Goal: Download file/media

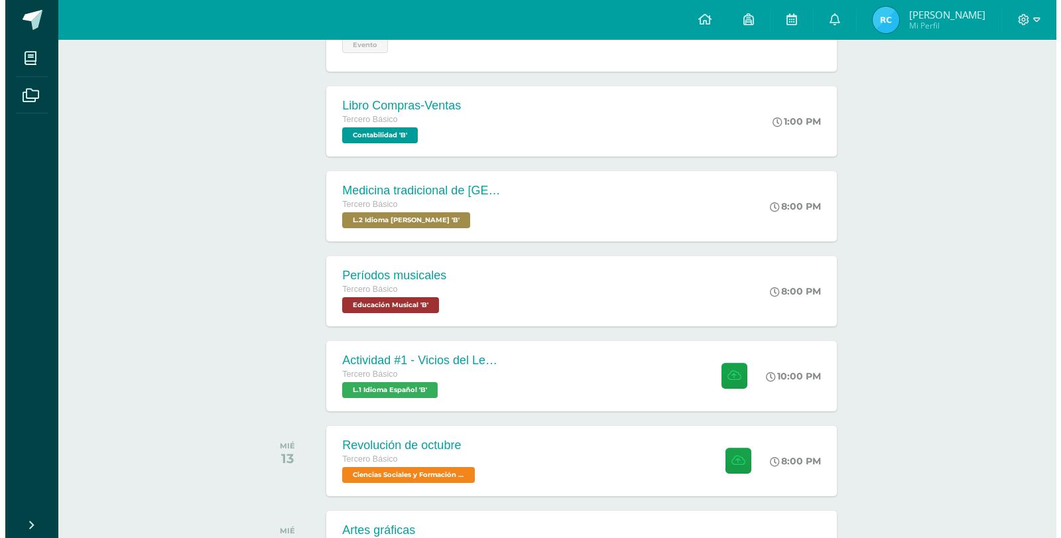
scroll to position [398, 0]
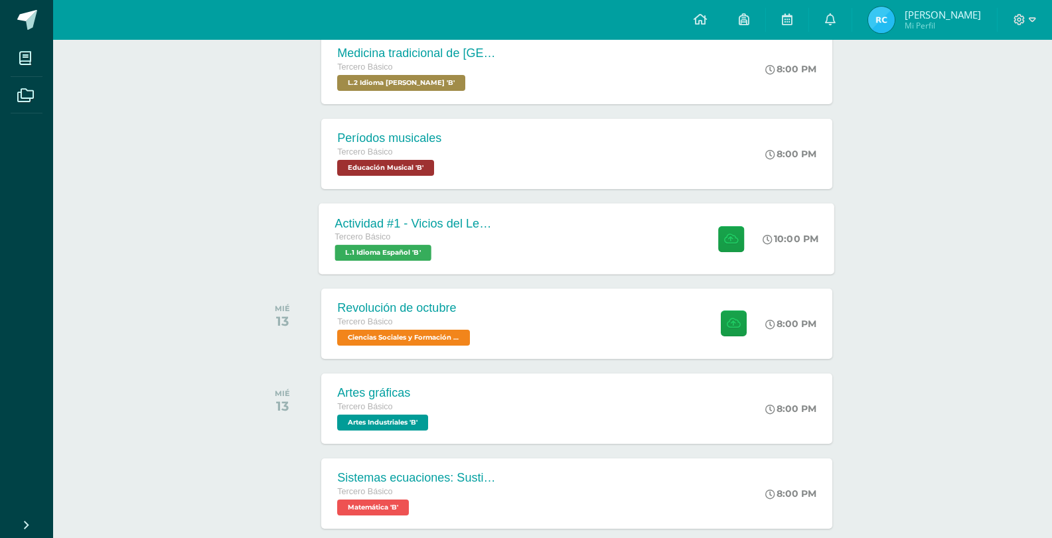
click at [535, 238] on div "Actividad #1 - Vicios del LenguaJe Tercero Básico L.1 Idioma Español 'B' 10:00 …" at bounding box center [576, 238] width 515 height 71
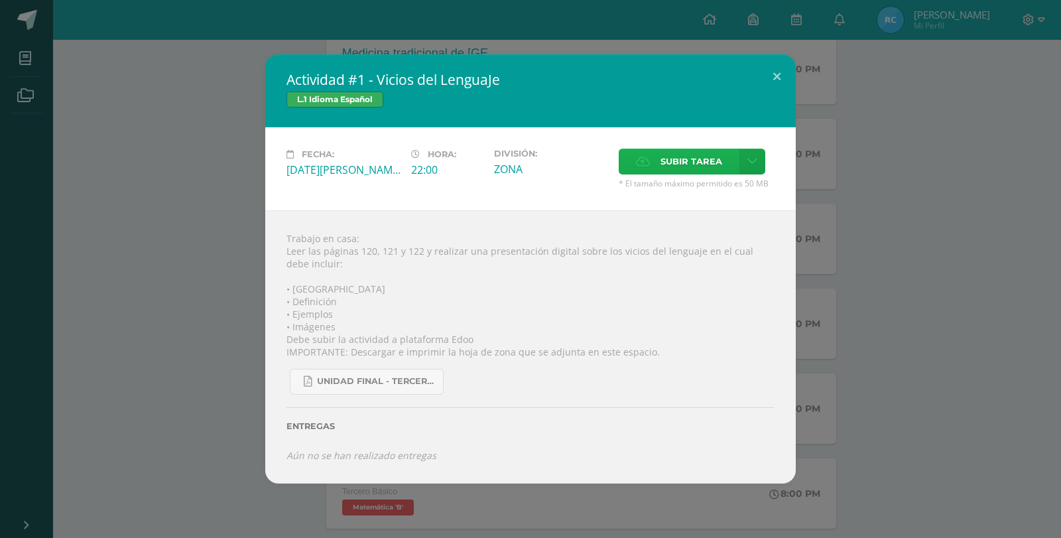
click at [699, 168] on span "Subir tarea" at bounding box center [692, 161] width 62 height 25
click at [0, 0] on input "Subir tarea" at bounding box center [0, 0] width 0 height 0
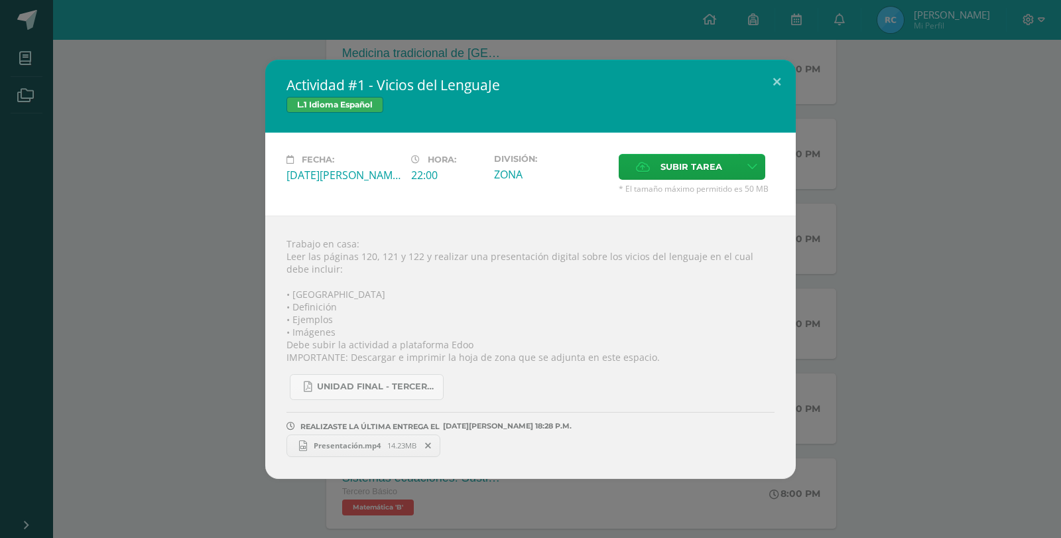
click at [339, 448] on span "Presentación.mp4" at bounding box center [347, 446] width 80 height 10
click at [255, 255] on div "Actividad #1 - Vicios del LenguaJe L.1 Idioma Español Fecha: [DATE][PERSON_NAME…" at bounding box center [530, 269] width 1051 height 419
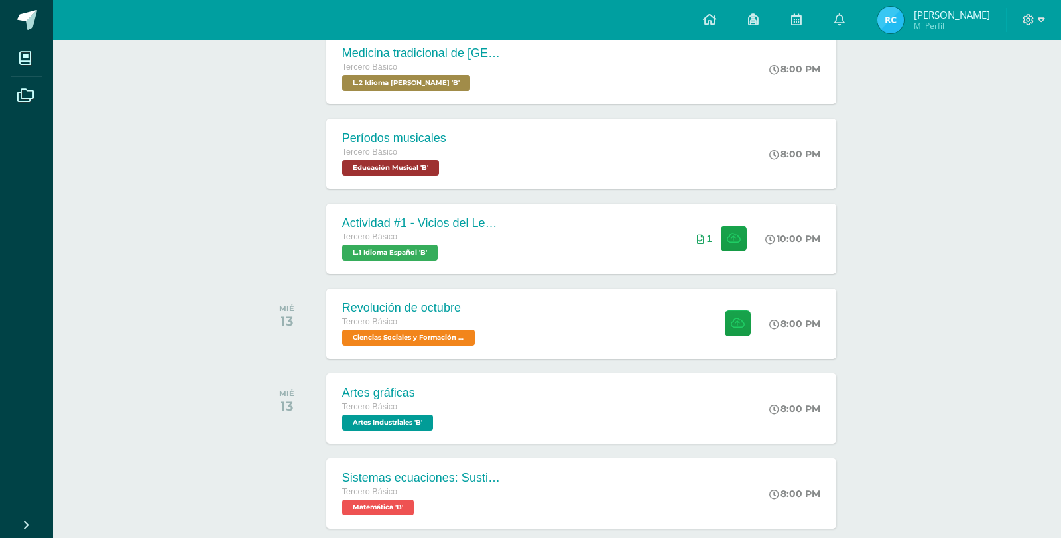
scroll to position [464, 0]
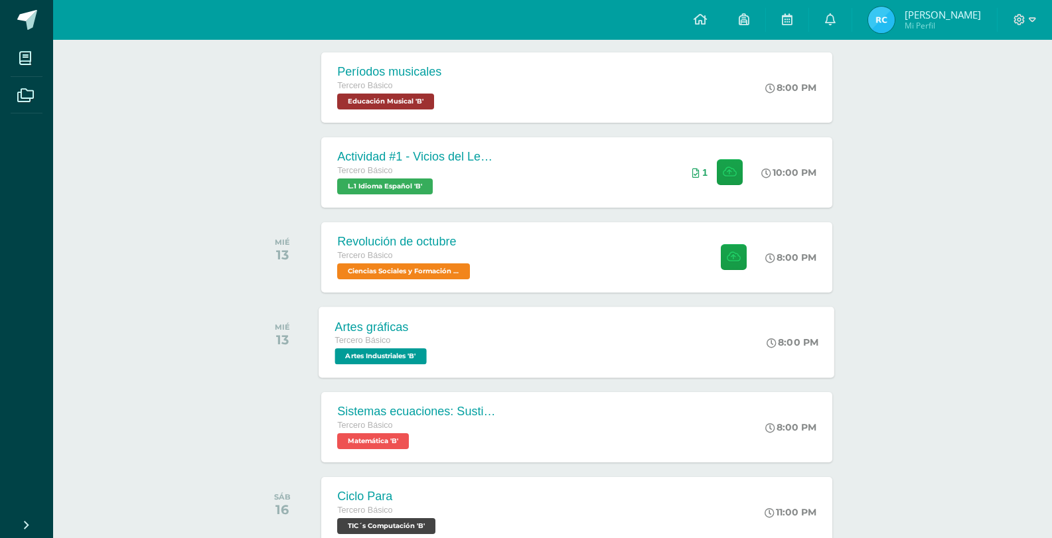
click at [457, 356] on div "Artes gráficas Tercero Básico Artes Industriales 'B' 8:00 PM Artes gráficas Art…" at bounding box center [576, 342] width 515 height 71
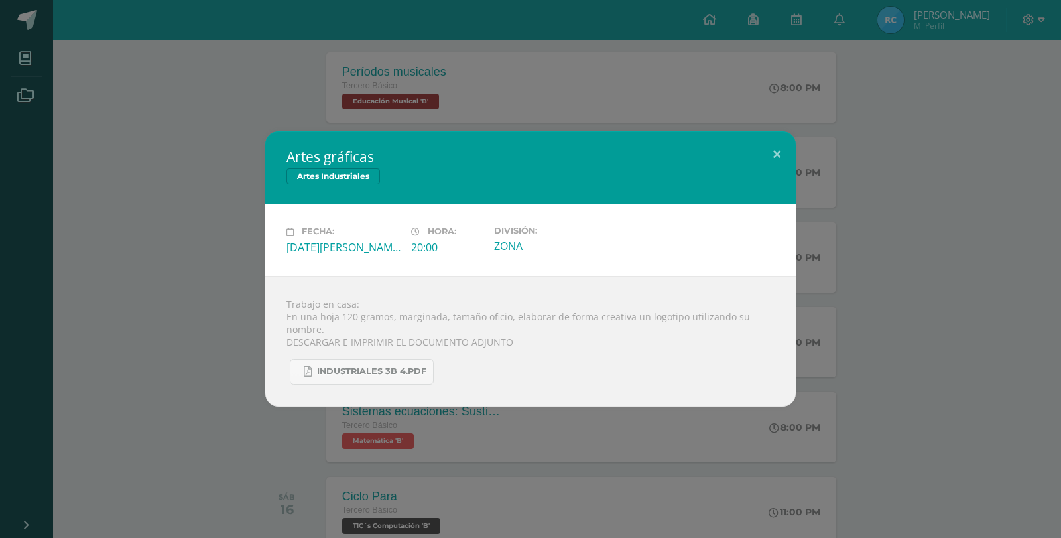
click at [216, 308] on div "Artes gráficas Artes Industriales Fecha: [DATE][PERSON_NAME] Hora: 20:00 Divisi…" at bounding box center [530, 268] width 1051 height 275
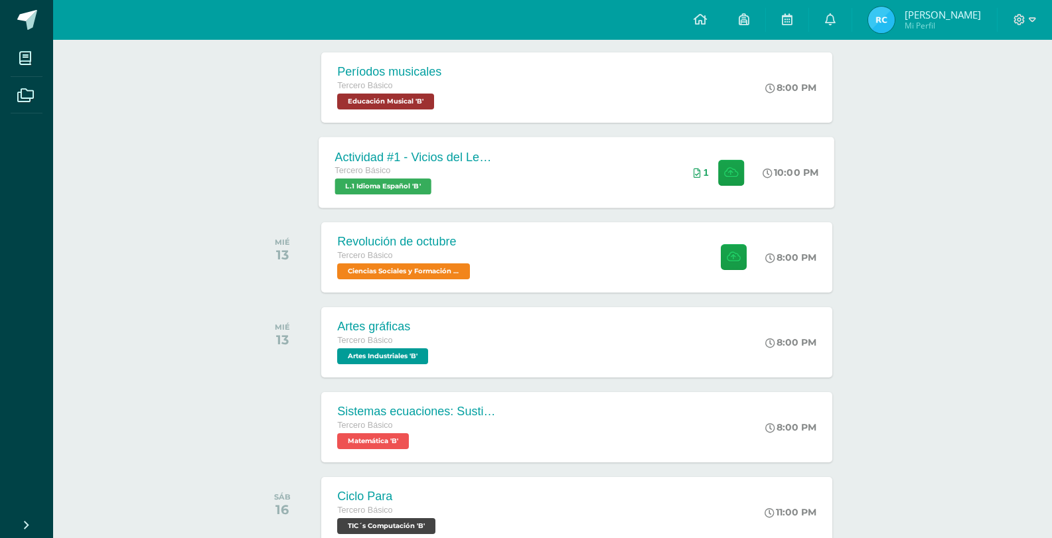
click at [473, 200] on div "Actividad #1 - Vicios del LenguaJe Tercero Básico L.1 Idioma Español 'B'" at bounding box center [415, 172] width 193 height 71
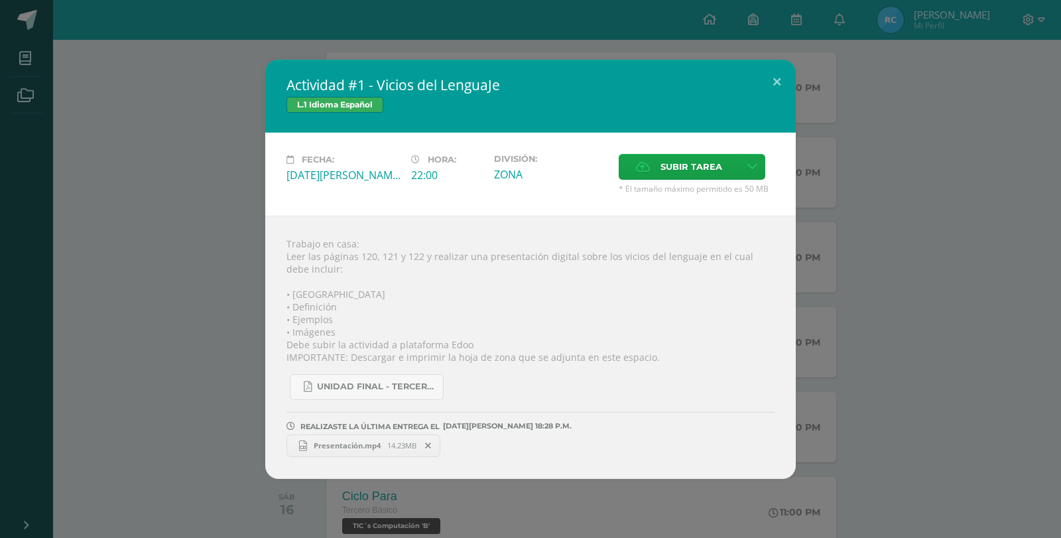
click at [353, 441] on span "Presentación.mp4" at bounding box center [347, 446] width 80 height 10
click at [187, 115] on div "Actividad #1 - Vicios del LenguaJe L.1 Idioma Español Fecha: [DATE][PERSON_NAME…" at bounding box center [530, 269] width 1051 height 419
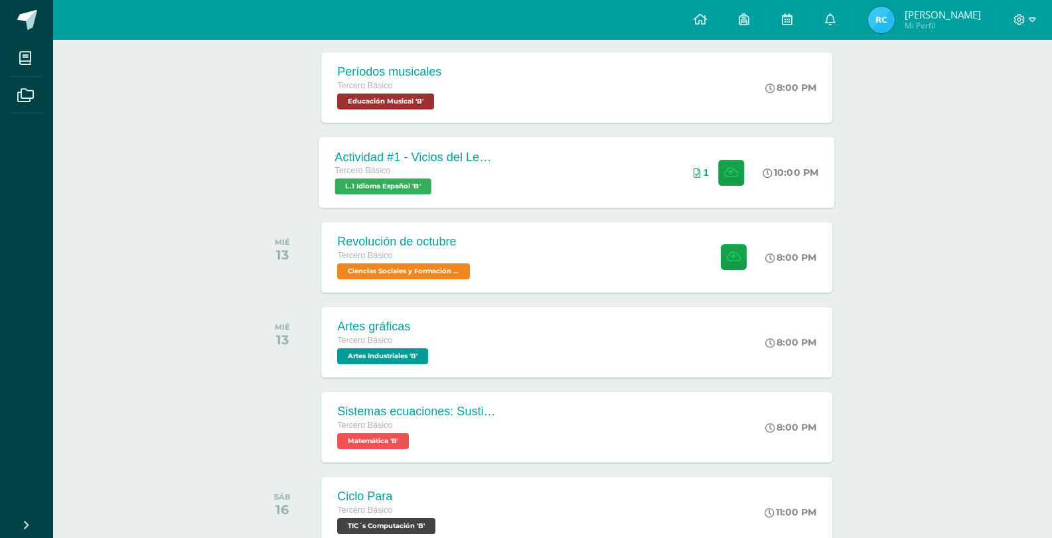
click at [444, 166] on div "Tercero Básico" at bounding box center [415, 171] width 161 height 15
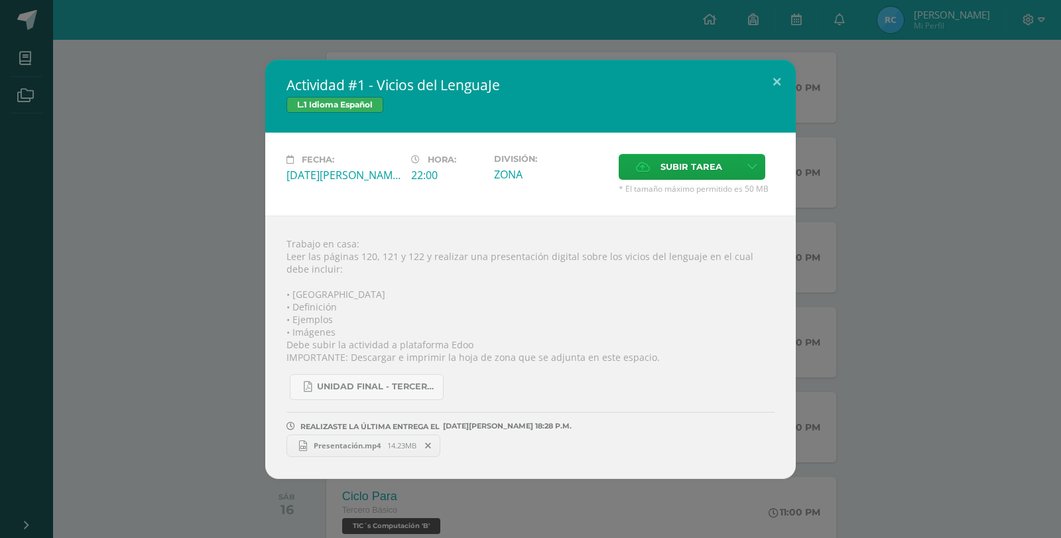
click at [356, 446] on span "Presentación.mp4" at bounding box center [347, 446] width 80 height 10
click at [368, 438] on link "Presentación.mp4 14.23MB" at bounding box center [364, 446] width 154 height 23
click at [197, 155] on div "Actividad #1 - Vicios del LenguaJe L.1 Idioma Español Fecha: [DATE][PERSON_NAME…" at bounding box center [530, 269] width 1051 height 419
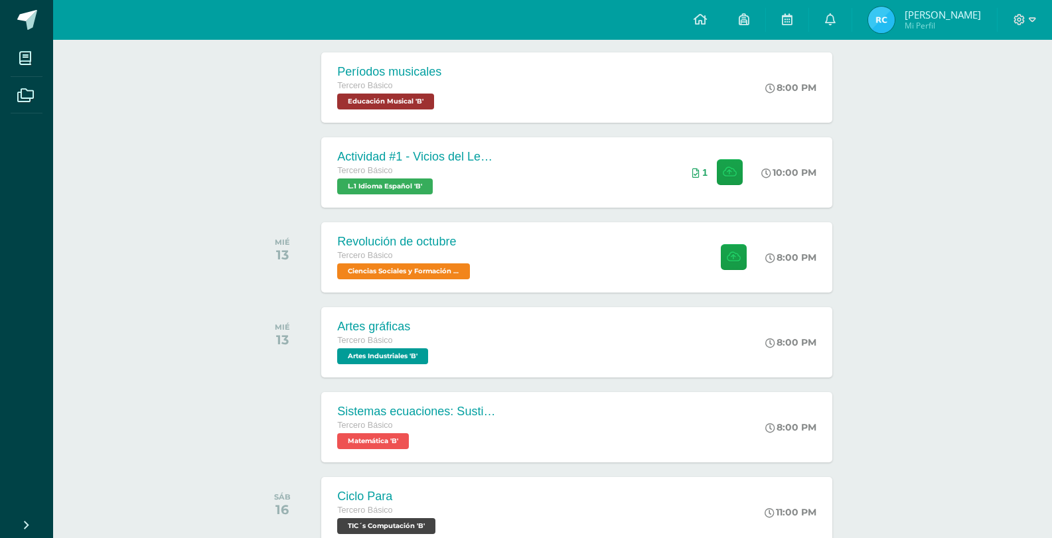
click at [372, 236] on div "Revolución de octubre" at bounding box center [403, 242] width 137 height 14
